Goal: Information Seeking & Learning: Learn about a topic

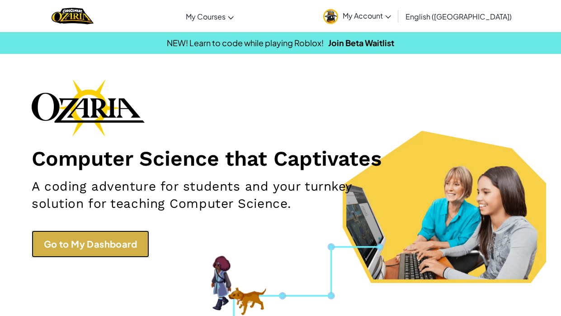
click at [121, 231] on link "Go to My Dashboard" at bounding box center [91, 243] width 118 height 27
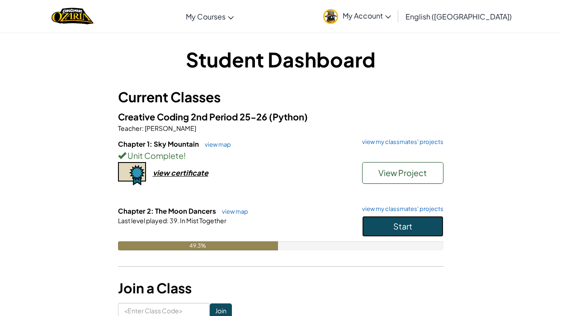
click at [401, 228] on span "Start" at bounding box center [403, 226] width 19 height 10
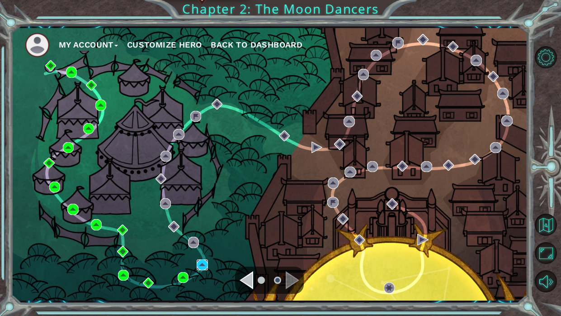
click at [204, 263] on img at bounding box center [202, 264] width 11 height 11
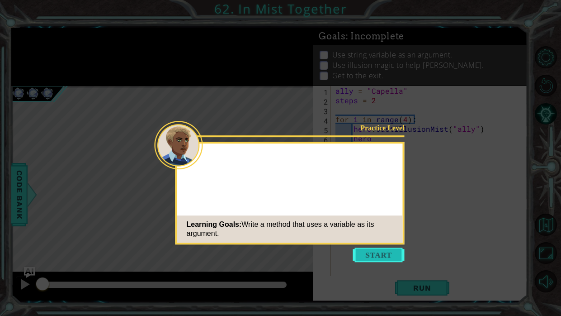
click at [382, 253] on button "Start" at bounding box center [379, 254] width 52 height 14
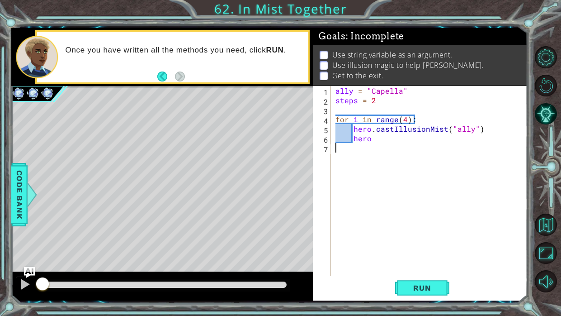
click at [400, 143] on div "ally = "Capella" steps = 2 for i in range ( 4 ) : hero . castIllusionMist ( "al…" at bounding box center [432, 190] width 196 height 209
click at [352, 138] on div "ally = "Capella" steps = 2 for i in range ( 4 ) : hero . castIllusionMist ( "al…" at bounding box center [432, 190] width 196 height 209
click at [429, 293] on button "Run" at bounding box center [422, 287] width 54 height 21
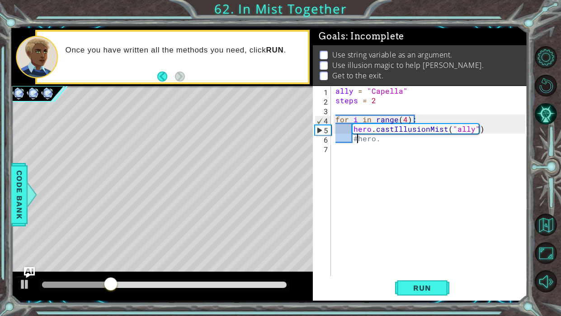
click at [454, 134] on div "ally = "Capella" steps = 2 for i in range ( 4 ) : hero . castIllusionMist ( "al…" at bounding box center [432, 190] width 196 height 209
click at [456, 129] on div "ally = "Capella" steps = 2 for i in range ( 4 ) : hero . castIllusionMist ( "al…" at bounding box center [432, 190] width 196 height 209
click at [453, 129] on div "ally = "Capella" steps = 2 for i in range ( 4 ) : hero . castIllusionMist ( "al…" at bounding box center [432, 190] width 196 height 209
click at [472, 132] on div "ally = "Capella" steps = 2 for i in range ( 4 ) : hero . castIllusionMist ( all…" at bounding box center [432, 190] width 196 height 209
type textarea "hero.castIllusionMist(ally)"
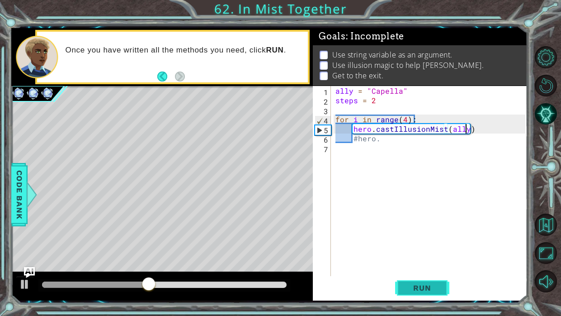
click at [428, 286] on span "Run" at bounding box center [422, 287] width 36 height 9
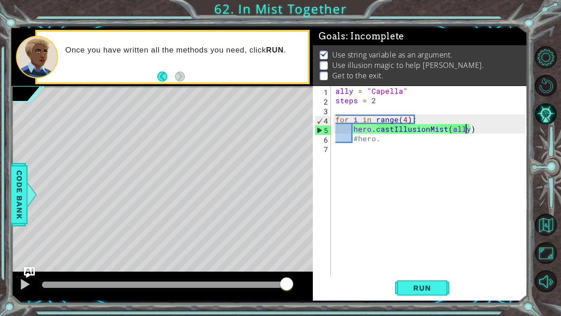
click at [48, 284] on div at bounding box center [164, 284] width 245 height 6
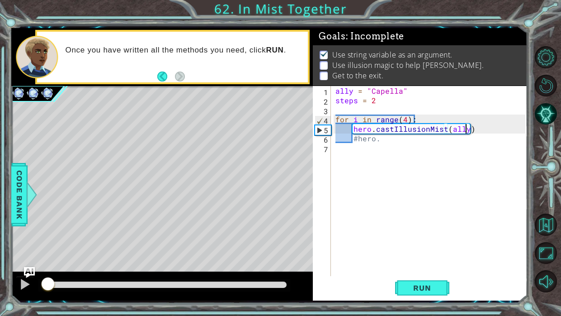
click at [398, 151] on div "ally = "Capella" steps = 2 for i in range ( 4 ) : hero . castIllusionMist ( all…" at bounding box center [432, 190] width 196 height 209
click at [396, 146] on div "ally = "Capella" steps = 2 for i in range ( 4 ) : hero . castIllusionMist ( all…" at bounding box center [432, 190] width 196 height 209
click at [391, 142] on div "ally = "Capella" steps = 2 for i in range ( 4 ) : hero . castIllusionMist ( all…" at bounding box center [432, 190] width 196 height 209
type textarea "#hero."
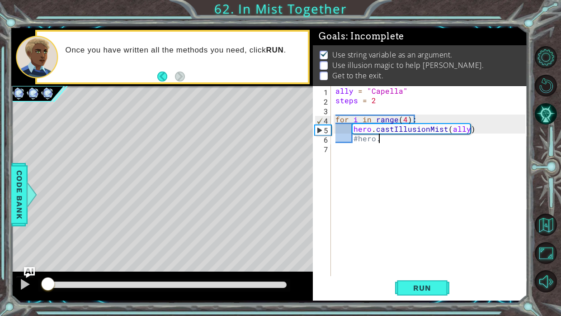
click at [360, 141] on div "ally = "Capella" steps = 2 for i in range ( 4 ) : hero . castIllusionMist ( all…" at bounding box center [432, 190] width 196 height 209
click at [359, 145] on div "ally = "Capella" steps = 2 for i in range ( 4 ) : hero . castIllusionMist ( all…" at bounding box center [432, 190] width 196 height 209
click at [360, 144] on div "ally = "Capella" steps = 2 for i in range ( 4 ) : hero . castIllusionMist ( all…" at bounding box center [432, 190] width 196 height 209
click at [359, 141] on div "ally = "Capella" steps = 2 for i in range ( 4 ) : hero . castIllusionMist ( all…" at bounding box center [432, 190] width 196 height 209
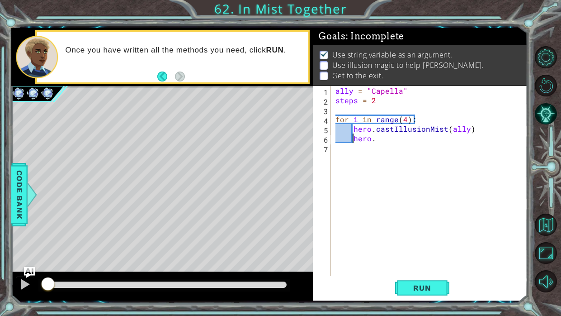
click at [388, 139] on div "ally = "Capella" steps = 2 for i in range ( 4 ) : hero . castIllusionMist ( all…" at bounding box center [432, 190] width 196 height 209
click at [482, 131] on div "ally = "Capella" steps = 2 for i in range ( 4 ) : hero . castIllusionMist ( all…" at bounding box center [432, 190] width 196 height 209
click at [433, 284] on span "Run" at bounding box center [422, 287] width 36 height 9
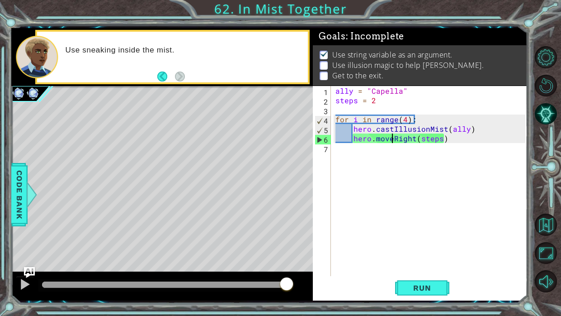
click at [390, 139] on div "ally = "Capella" steps = 2 for i in range ( 4 ) : hero . castIllusionMist ( all…" at bounding box center [432, 190] width 196 height 209
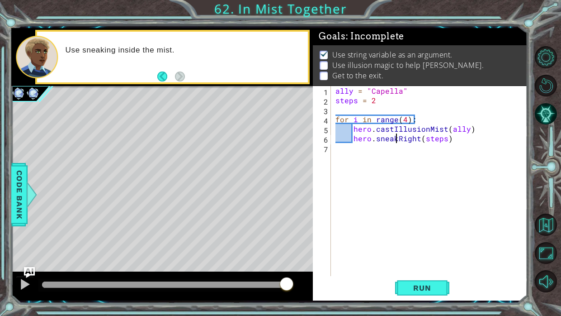
scroll to position [0, 4]
type textarea "hero.sneakRight(steps)"
click at [417, 285] on span "Run" at bounding box center [422, 287] width 36 height 9
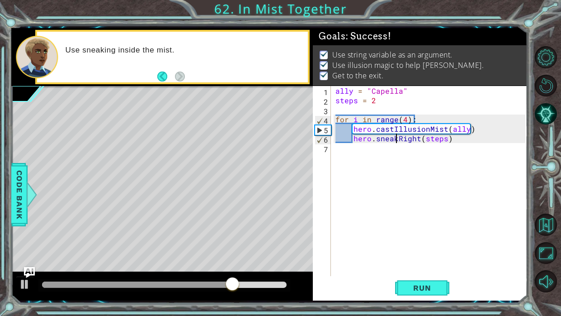
click at [285, 285] on div at bounding box center [164, 284] width 245 height 6
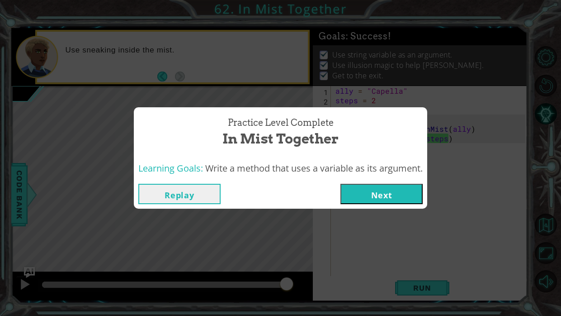
click at [407, 202] on button "Next" at bounding box center [382, 194] width 82 height 20
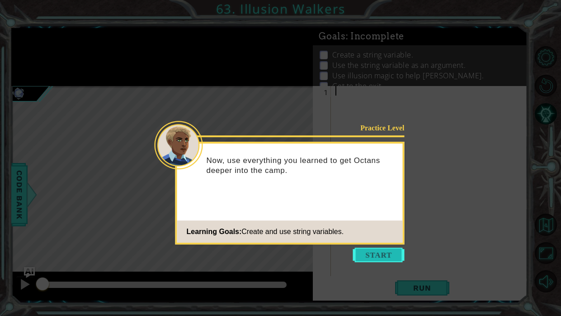
click at [372, 250] on button "Start" at bounding box center [379, 254] width 52 height 14
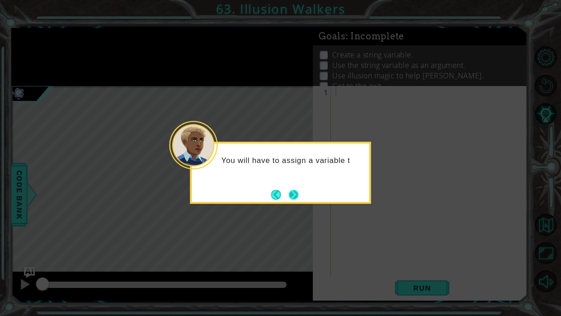
click at [295, 191] on button "Next" at bounding box center [294, 195] width 10 height 10
click at [297, 192] on button "Next" at bounding box center [294, 195] width 10 height 10
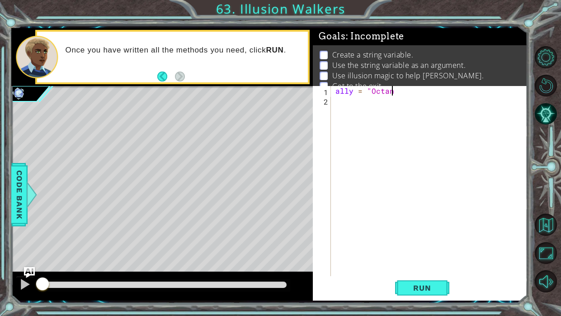
scroll to position [0, 3]
type textarea "ally = "Octans""
type textarea "steps = 2"
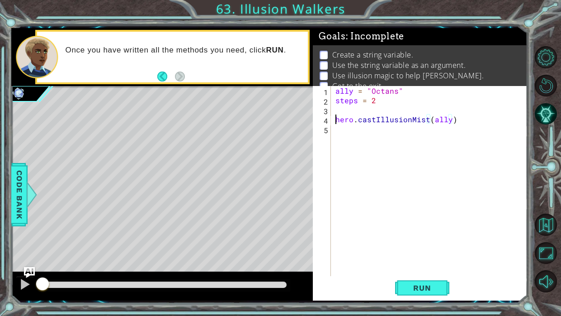
click at [335, 118] on div "ally = "Octans" steps = 2 hero . castIllusionMist ( ally )" at bounding box center [432, 190] width 196 height 209
type textarea "hero.castIllusionMist(ally)"
click at [334, 117] on div "ally = "Octans" steps = 2 hero . castIllusionMist ( ally )" at bounding box center [432, 190] width 196 height 209
type textarea "for i in range(3):"
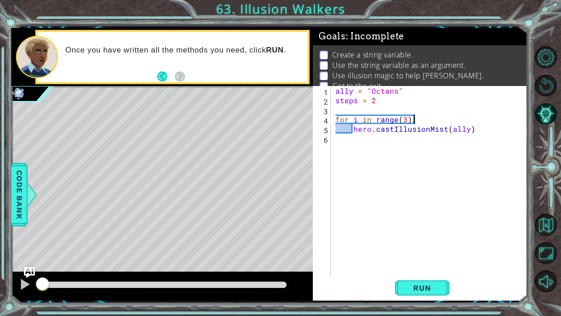
click at [364, 142] on div "ally = "Octans" steps = 2 for i in range ( 3 ) : hero . castIllusionMist ( ally…" at bounding box center [432, 190] width 196 height 209
click at [482, 133] on div "ally = "Octans" steps = 2 for i in range ( 3 ) : hero . castIllusionMist ( ally…" at bounding box center [432, 190] width 196 height 209
click at [480, 130] on div "ally = "Octans" steps = 2 for i in range ( 3 ) : hero . castIllusionMist ( ally…" at bounding box center [432, 190] width 196 height 209
type textarea "hero.castIllusionMist(ally)"
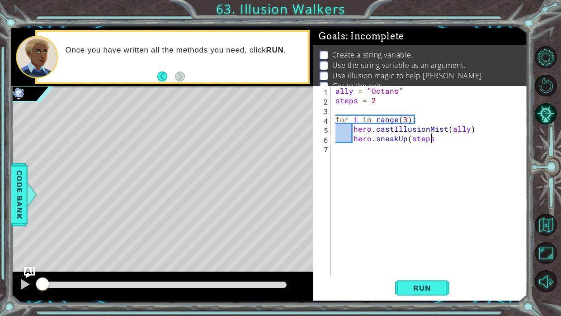
scroll to position [0, 5]
type textarea "hero.sneakUp(steps)"
click at [429, 283] on span "Run" at bounding box center [422, 287] width 36 height 9
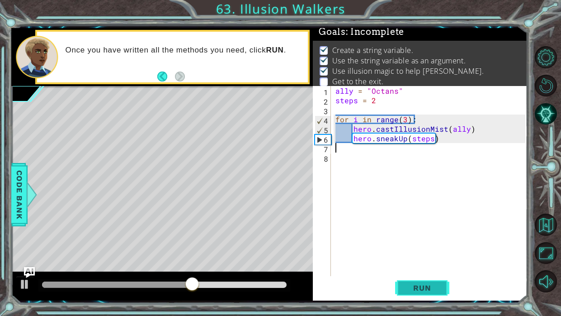
scroll to position [0, 0]
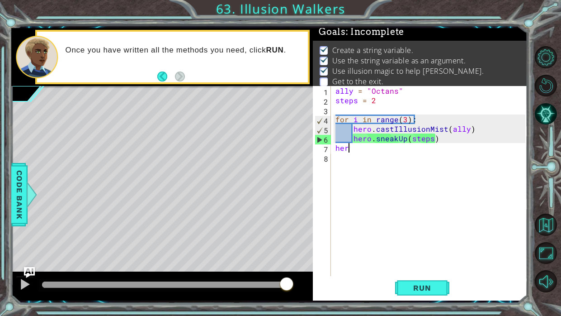
click at [407, 118] on div "ally = "Octans" steps = 2 for i in range ( 3 ) : hero . castIllusionMist ( ally…" at bounding box center [432, 190] width 196 height 209
type textarea "for i in range(2):"
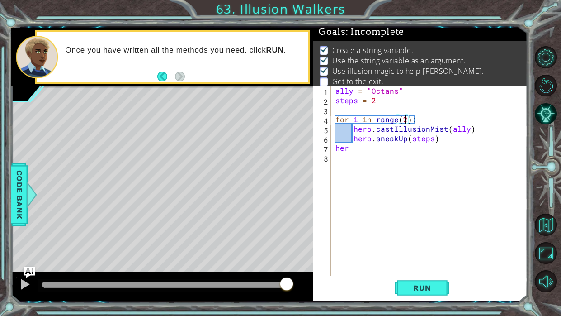
scroll to position [0, 4]
click at [375, 153] on div "ally = "Octans" steps = 2 for i in range ( 2 ) : hero . castIllusionMist ( ally…" at bounding box center [432, 190] width 196 height 209
click at [364, 148] on div "ally = "Octans" steps = 2 for i in range ( 2 ) : hero . castIllusionMist ( ally…" at bounding box center [432, 190] width 196 height 209
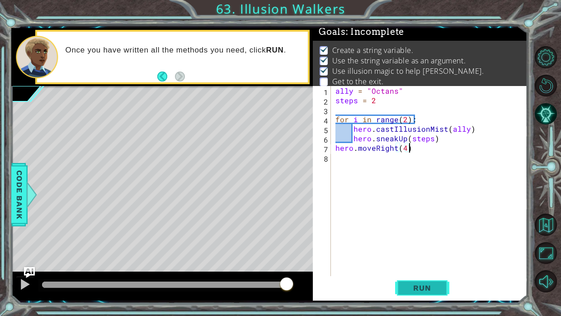
type textarea "hero.moveRight(4)"
click at [447, 290] on button "Run" at bounding box center [422, 287] width 54 height 21
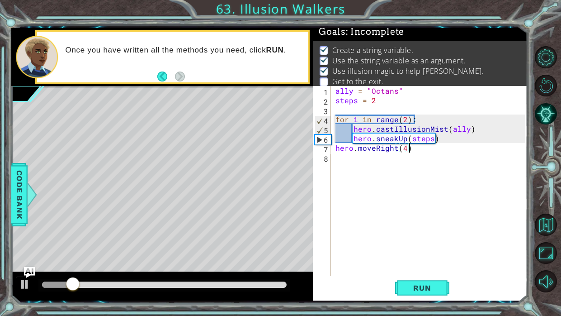
click at [285, 287] on div at bounding box center [164, 284] width 245 height 6
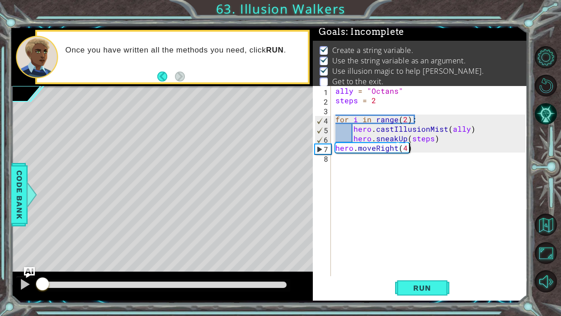
click at [256, 284] on div at bounding box center [164, 284] width 245 height 6
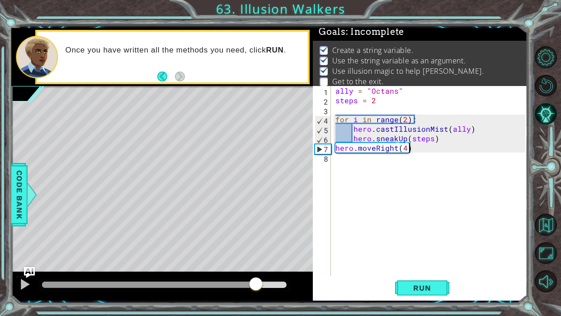
click at [85, 280] on div at bounding box center [164, 285] width 252 height 13
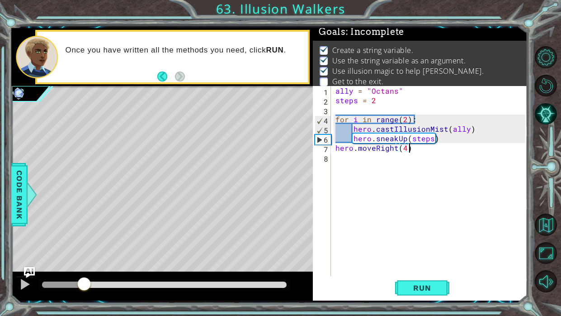
click at [85, 282] on div at bounding box center [63, 284] width 43 height 6
click at [20, 284] on div at bounding box center [25, 284] width 12 height 12
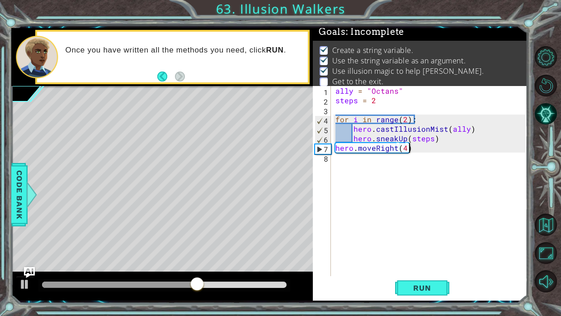
click at [333, 143] on div "hero.moveRight(4) 1 2 3 4 5 6 7 8 ally = "Octans" steps = 2 for i in range ( 2 …" at bounding box center [419, 181] width 213 height 190
click at [334, 147] on div "ally = "Octans" steps = 2 for i in range ( 2 ) : hero . castIllusionMist ( ally…" at bounding box center [432, 190] width 196 height 209
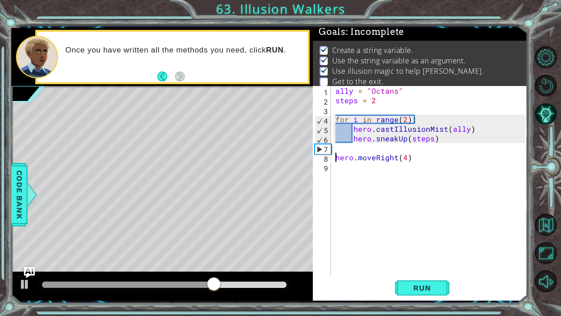
click at [337, 148] on div "ally = "Octans" steps = 2 for i in range ( 2 ) : hero . castIllusionMist ( ally…" at bounding box center [432, 190] width 196 height 209
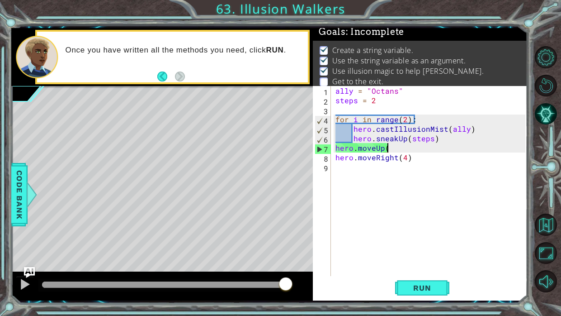
scroll to position [0, 3]
click at [433, 159] on div "ally = "Octans" steps = 2 for i in range ( 2 ) : hero . castIllusionMist ( ally…" at bounding box center [432, 190] width 196 height 209
type textarea "hero.moveRight(4)"
click at [409, 288] on span "Run" at bounding box center [422, 287] width 36 height 9
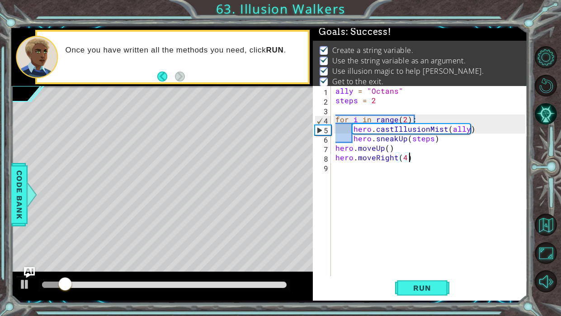
click at [285, 284] on div at bounding box center [164, 284] width 245 height 6
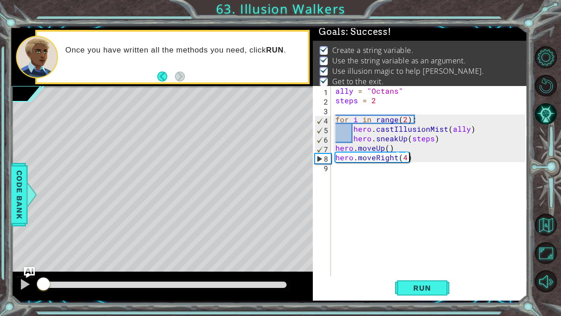
click at [274, 284] on div at bounding box center [164, 284] width 245 height 6
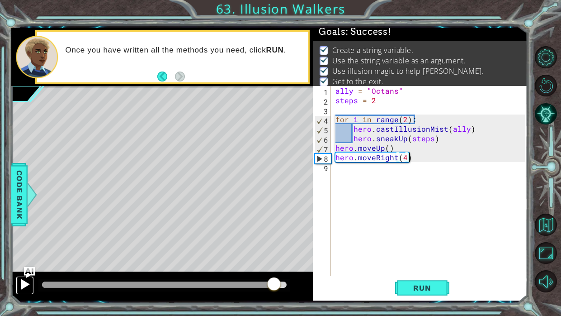
click at [21, 285] on div at bounding box center [25, 284] width 12 height 12
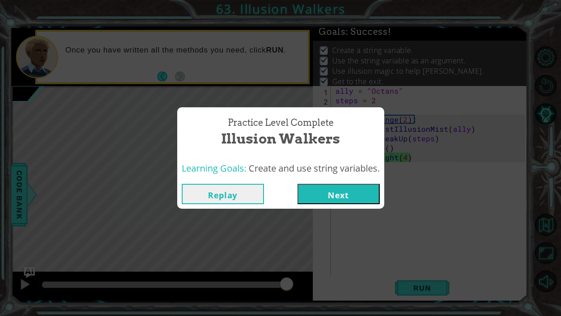
click at [321, 188] on button "Next" at bounding box center [339, 194] width 82 height 20
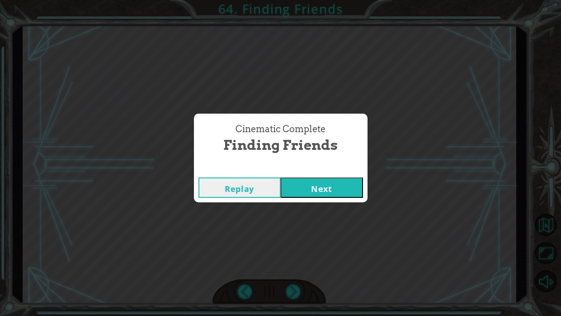
click at [346, 189] on button "Next" at bounding box center [322, 187] width 82 height 20
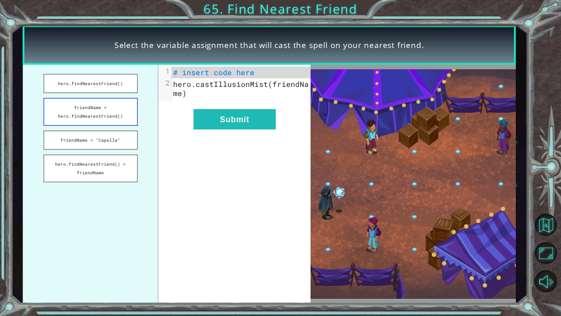
click at [113, 104] on button "friendName = hero.findNearestFriend()" at bounding box center [90, 112] width 95 height 28
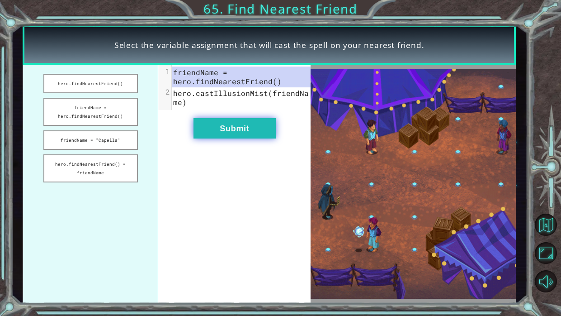
click at [233, 124] on button "Submit" at bounding box center [235, 128] width 82 height 20
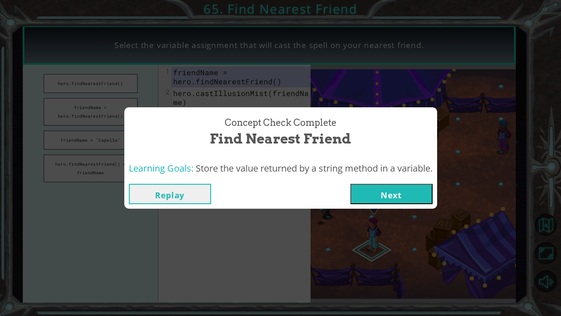
click at [385, 198] on button "Next" at bounding box center [392, 194] width 82 height 20
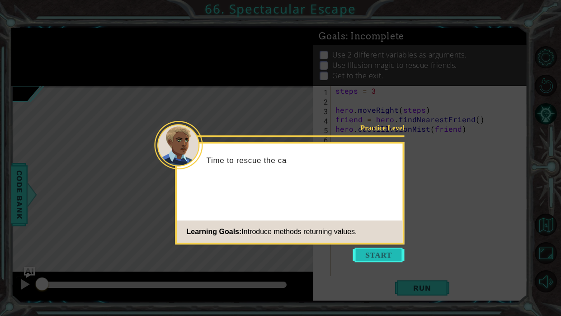
click at [377, 252] on button "Start" at bounding box center [379, 254] width 52 height 14
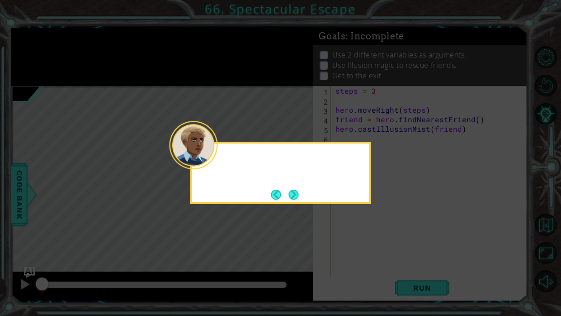
click at [373, 252] on icon at bounding box center [280, 158] width 561 height 316
click at [298, 197] on button "Next" at bounding box center [294, 195] width 10 height 10
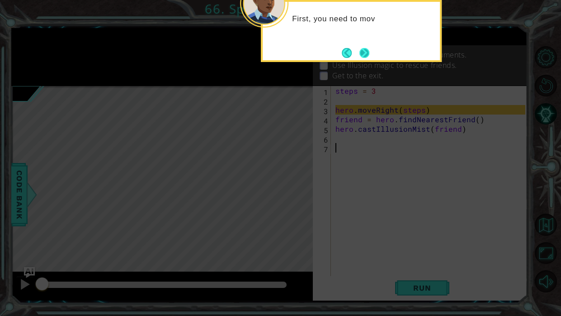
click at [362, 58] on button "Next" at bounding box center [365, 53] width 10 height 10
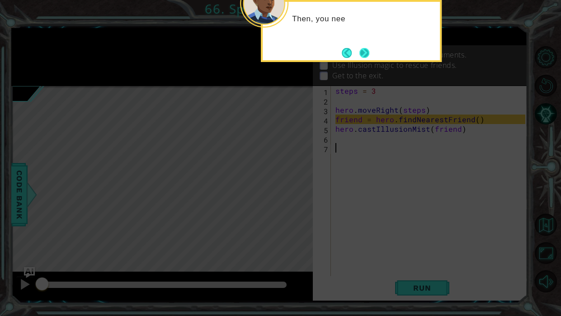
click at [366, 54] on button "Next" at bounding box center [365, 53] width 10 height 10
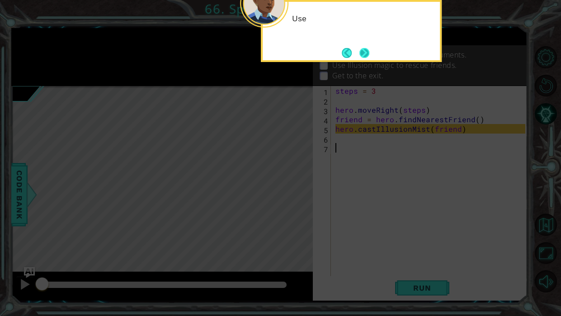
click at [366, 54] on button "Next" at bounding box center [365, 53] width 10 height 10
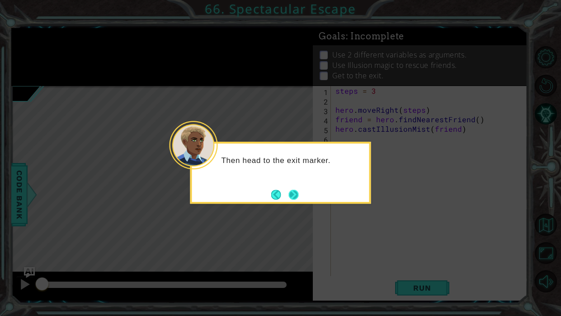
click at [299, 197] on button "Next" at bounding box center [294, 195] width 10 height 10
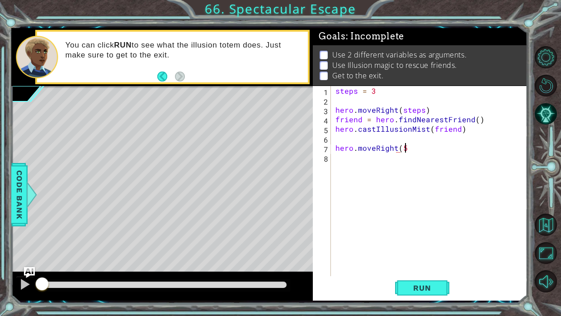
scroll to position [0, 4]
type textarea "hero.moveRight(5)"
click at [434, 290] on span "Run" at bounding box center [422, 287] width 36 height 9
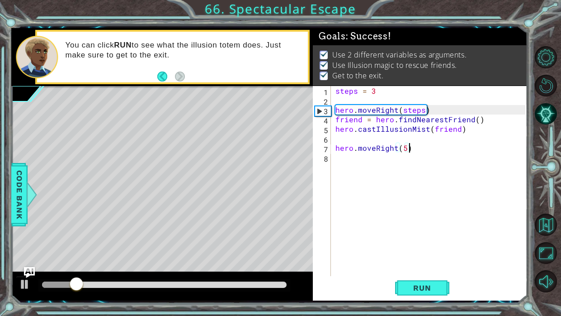
click at [284, 281] on div at bounding box center [164, 284] width 245 height 6
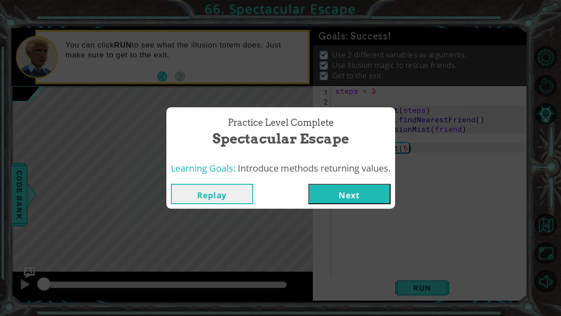
click at [340, 192] on button "Next" at bounding box center [350, 194] width 82 height 20
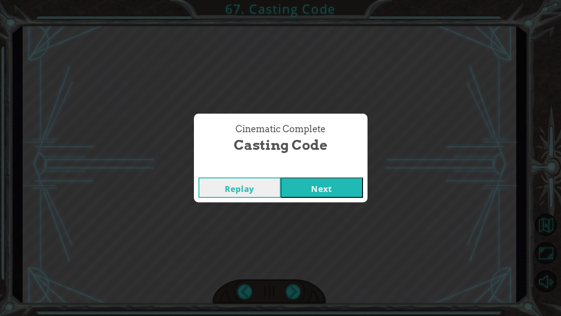
click at [320, 183] on button "Next" at bounding box center [322, 187] width 82 height 20
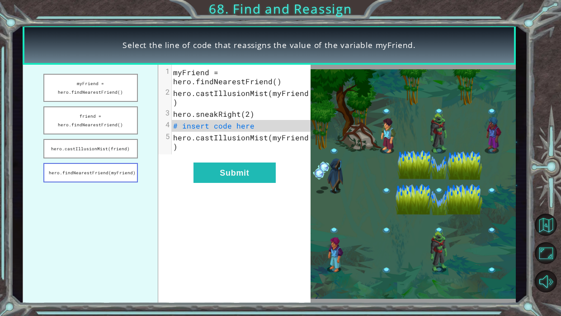
click at [98, 163] on button "hero.findNearestFriend(myFriend)" at bounding box center [90, 172] width 95 height 19
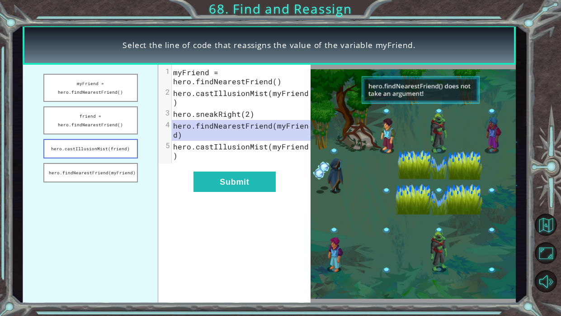
click at [100, 145] on button "hero.castIllusionMist(friend)" at bounding box center [90, 148] width 95 height 19
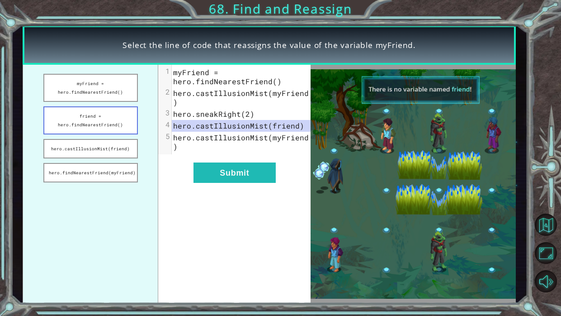
click at [95, 122] on button "friend = hero.findNearestFriend()" at bounding box center [90, 120] width 95 height 28
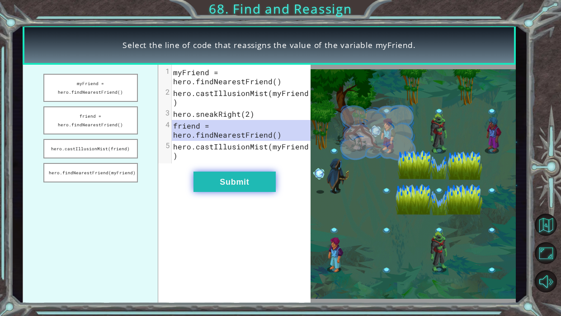
click at [231, 171] on button "Submit" at bounding box center [235, 181] width 82 height 20
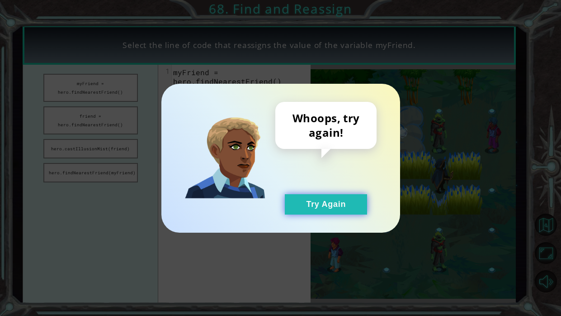
click at [314, 208] on button "Try Again" at bounding box center [326, 204] width 82 height 20
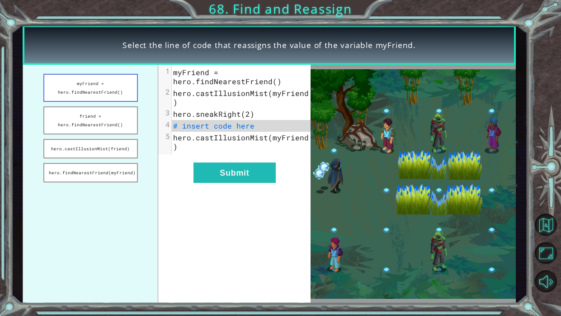
click at [109, 82] on button "myFriend = hero.findNearestFriend()" at bounding box center [90, 88] width 95 height 28
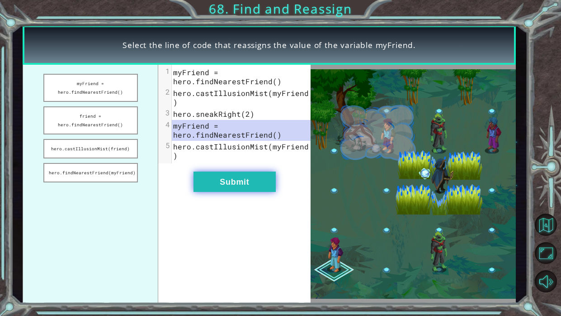
click at [256, 171] on button "Submit" at bounding box center [235, 181] width 82 height 20
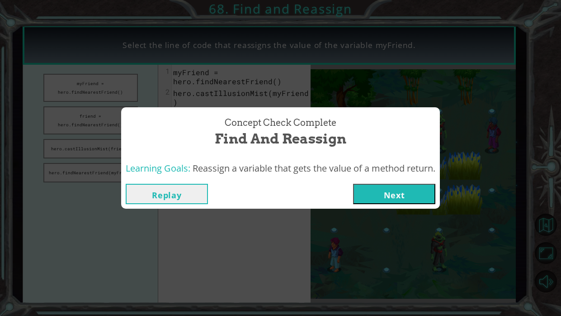
click at [389, 197] on button "Next" at bounding box center [394, 194] width 82 height 20
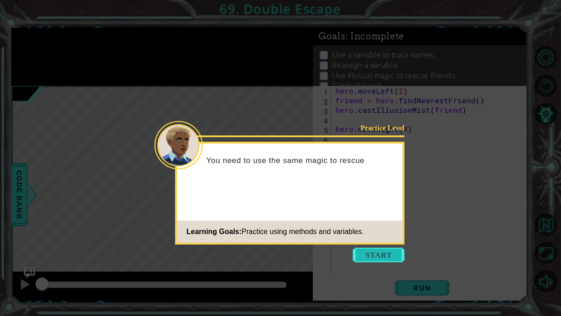
click at [393, 256] on button "Start" at bounding box center [379, 254] width 52 height 14
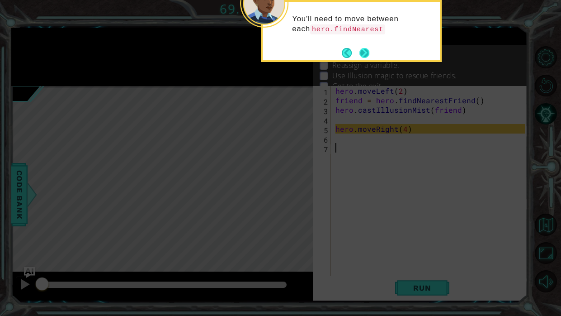
click at [369, 49] on button "Next" at bounding box center [365, 53] width 10 height 10
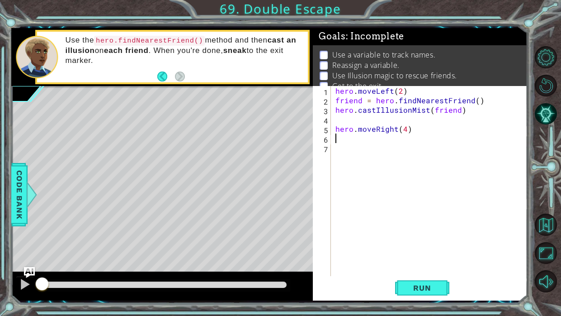
click at [350, 135] on div "hero . moveLeft ( 2 ) friend = hero . findNearestFriend ( ) hero . castIllusion…" at bounding box center [432, 190] width 196 height 209
type textarea "h"
type textarea "hero.moveRight(4)"
type textarea "friend = hero.findNearestFreind()"
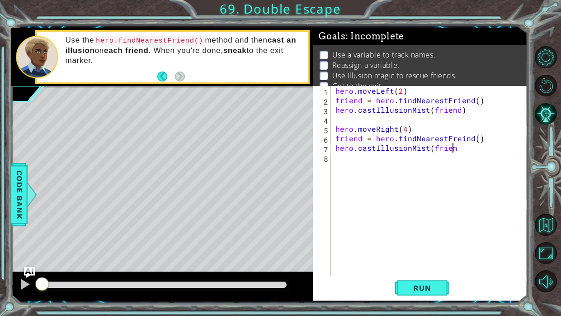
scroll to position [0, 7]
type textarea "hero.castIllusionMist(friend)"
click at [334, 170] on div "hero . moveLeft ( 2 ) friend = hero . findNearestFriend ( ) hero . castIllusion…" at bounding box center [432, 190] width 196 height 209
type textarea "hero.moveLeft(2)"
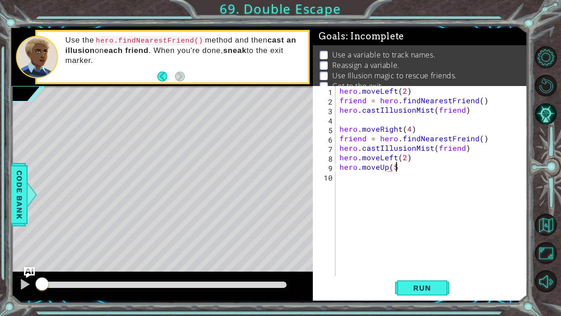
scroll to position [0, 3]
click at [445, 289] on button "Run" at bounding box center [422, 287] width 54 height 21
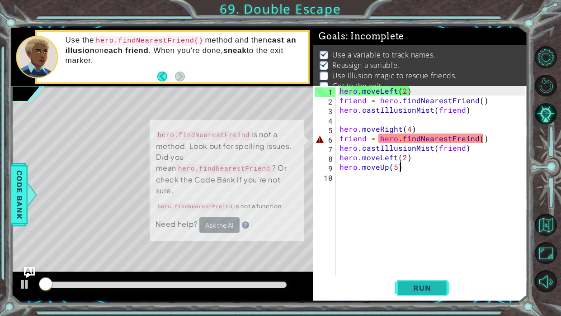
scroll to position [5, 0]
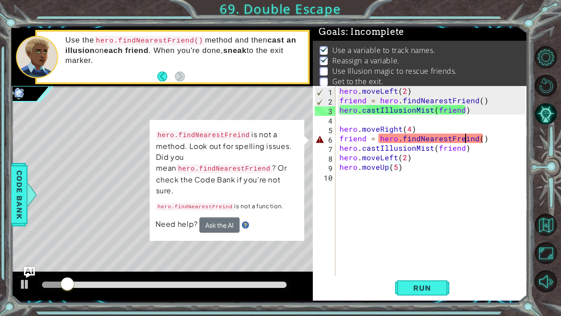
click at [467, 143] on div "hero . moveLeft ( 2 ) friend = hero . findNearestFriend ( ) hero . castIllusion…" at bounding box center [434, 190] width 192 height 209
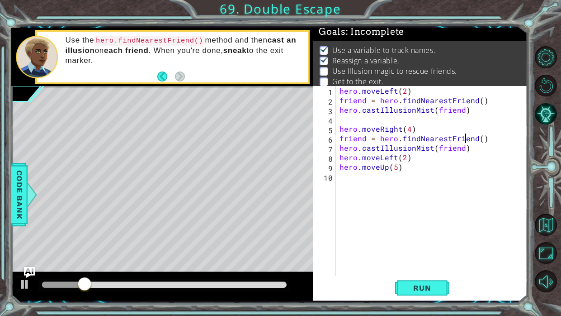
scroll to position [0, 8]
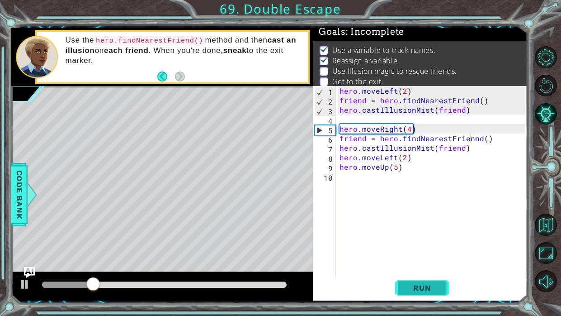
click at [417, 291] on span "Run" at bounding box center [422, 287] width 36 height 9
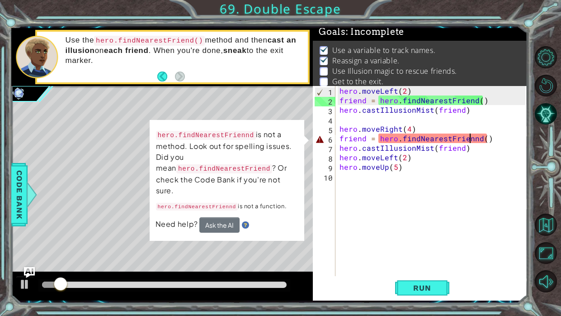
type textarea "friend = hero.findNearestFriend()"
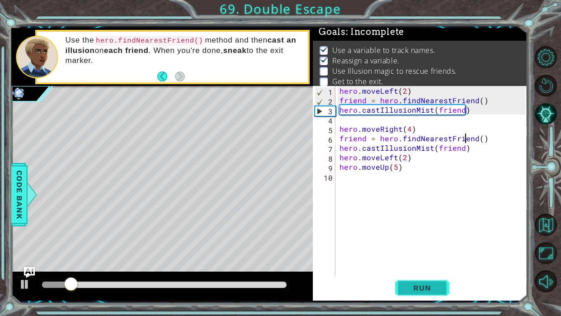
click at [426, 289] on span "Run" at bounding box center [422, 287] width 36 height 9
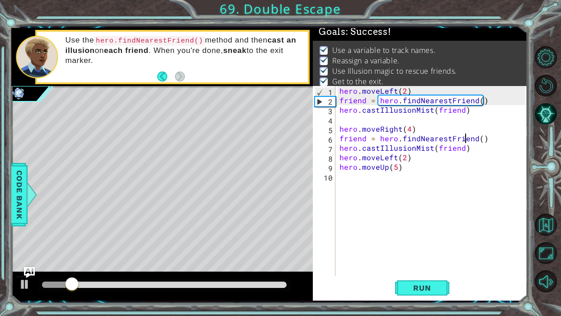
click at [285, 283] on div at bounding box center [164, 284] width 245 height 6
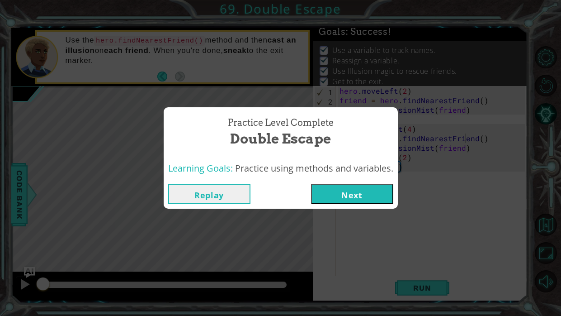
click at [363, 197] on button "Next" at bounding box center [352, 194] width 82 height 20
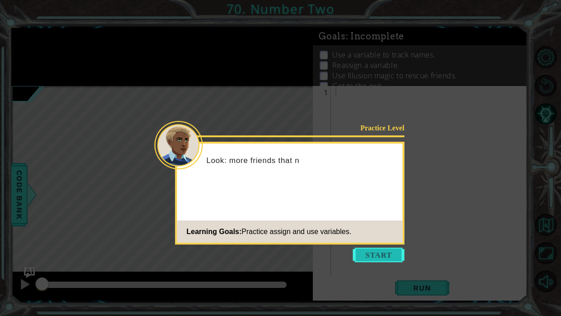
click at [390, 254] on button "Start" at bounding box center [379, 254] width 52 height 14
